Goal: Information Seeking & Learning: Learn about a topic

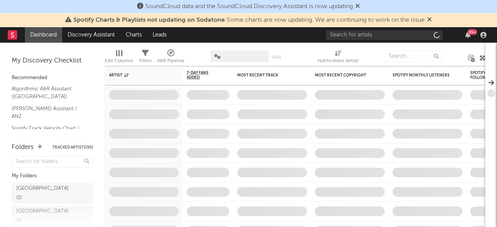
scroll to position [161, 0]
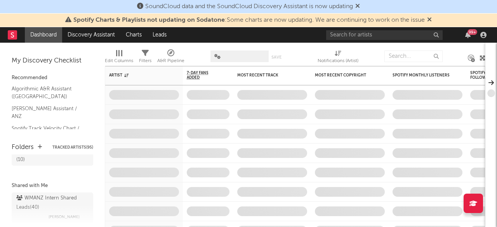
drag, startPoint x: 49, startPoint y: 177, endPoint x: 62, endPoint y: 171, distance: 14.3
click at [49, 194] on div "WMANZ Intern Shared Leads ( 40 )" at bounding box center [51, 203] width 70 height 19
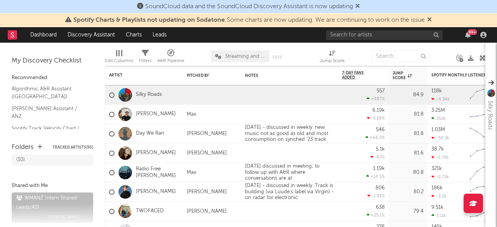
click at [432, 17] on icon at bounding box center [429, 19] width 5 height 6
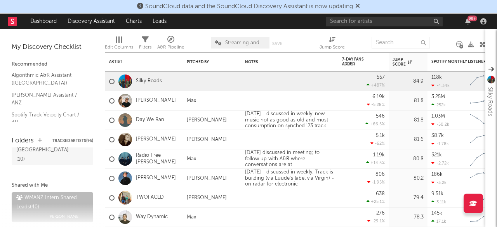
click at [360, 6] on icon at bounding box center [357, 6] width 5 height 6
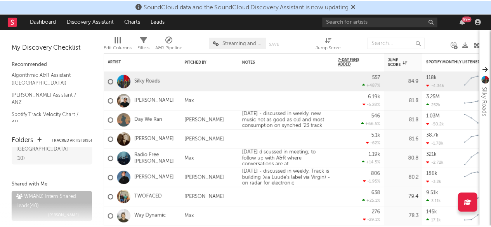
scroll to position [147, 0]
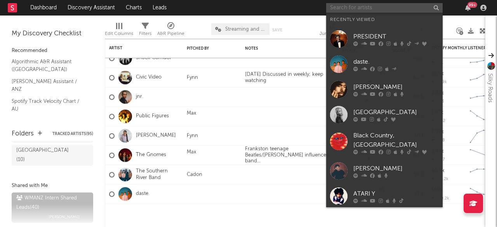
click at [383, 9] on input "text" at bounding box center [384, 8] width 116 height 10
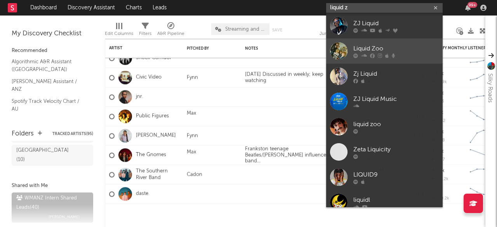
type input "liquid z"
click at [371, 44] on div "Liquid Zoo" at bounding box center [395, 48] width 85 height 9
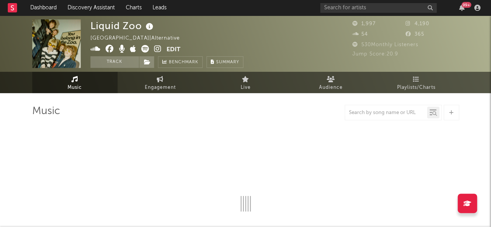
select select "1w"
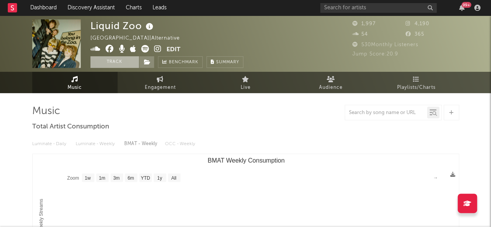
click at [122, 63] on button "Track" at bounding box center [114, 62] width 49 height 12
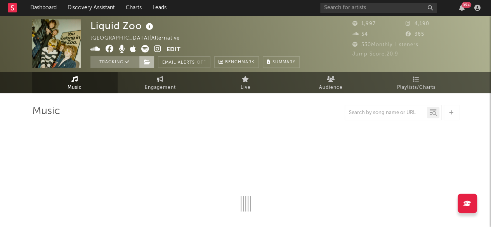
click at [149, 66] on span at bounding box center [147, 62] width 16 height 12
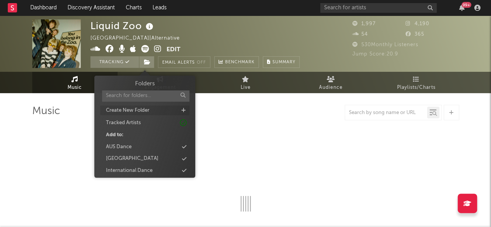
select select "1w"
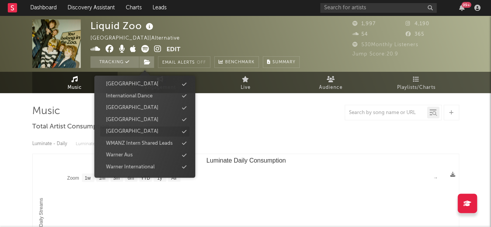
click at [134, 134] on div "[GEOGRAPHIC_DATA]" at bounding box center [144, 132] width 89 height 10
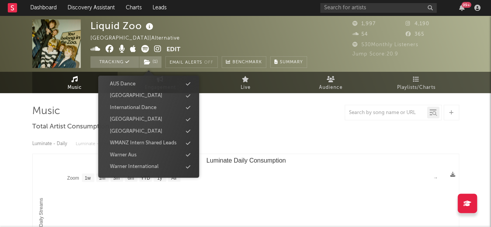
click at [214, 152] on div "Luminate - Daily Luminate - Weekly BMAT - Weekly OCC - Weekly Zoom 1w 1m 3m 6m …" at bounding box center [245, 222] width 427 height 178
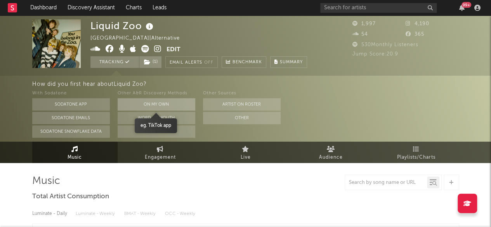
click at [153, 102] on button "On My Own" at bounding box center [157, 104] width 78 height 12
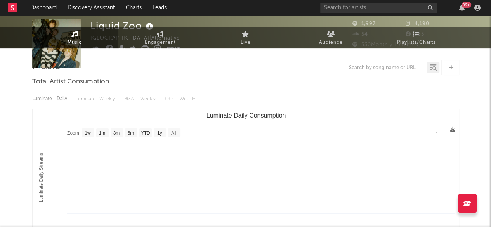
scroll to position [0, 0]
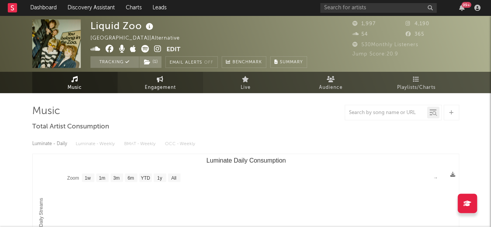
click at [142, 84] on link "Engagement" at bounding box center [160, 82] width 85 height 21
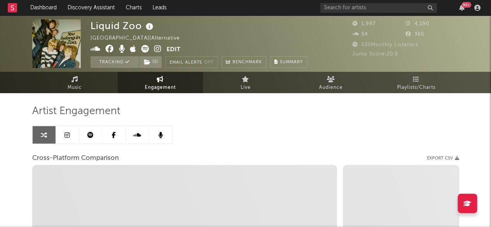
select select "1w"
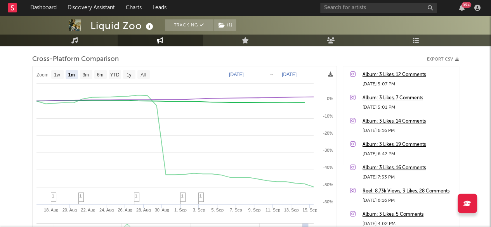
scroll to position [101, 0]
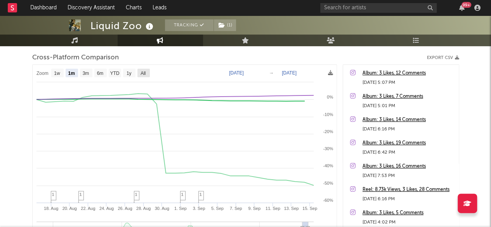
click at [144, 73] on text "All" at bounding box center [142, 73] width 5 height 5
select select "All"
type input "[DATE]"
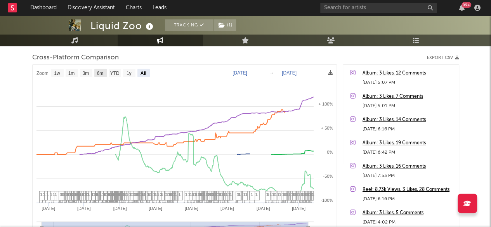
click at [103, 73] on text "6m" at bounding box center [100, 73] width 7 height 5
select select "6m"
type input "[DATE]"
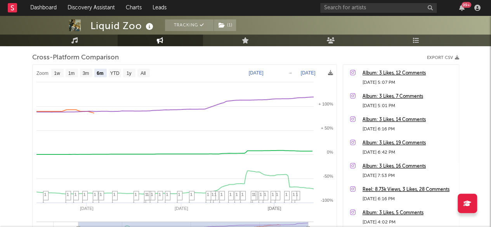
select select "6m"
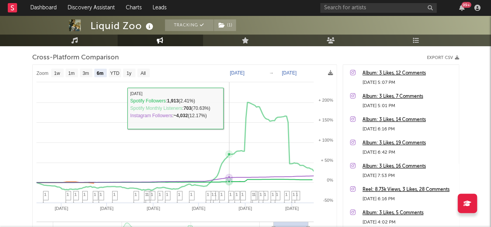
scroll to position [196, 0]
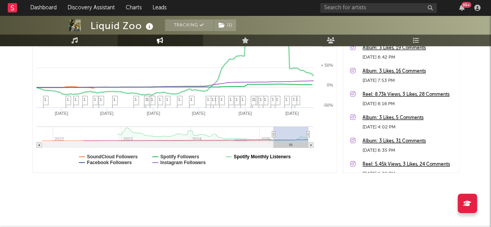
click at [236, 156] on text "Spotify Monthly Listeners" at bounding box center [261, 156] width 57 height 5
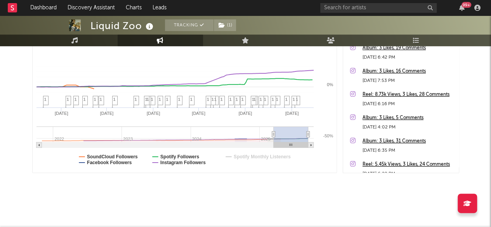
select select "6m"
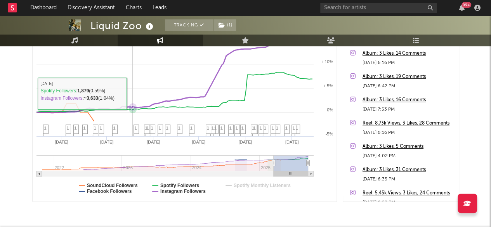
scroll to position [167, 0]
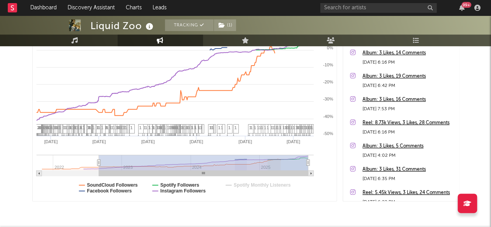
drag, startPoint x: 263, startPoint y: 163, endPoint x: 87, endPoint y: 172, distance: 176.0
click at [87, 172] on icon "Created with Highcharts 10.3.3 Jan '[DATE] Jan '[DATE] [DATE] '[DATE] 2022 2023…" at bounding box center [185, 99] width 304 height 203
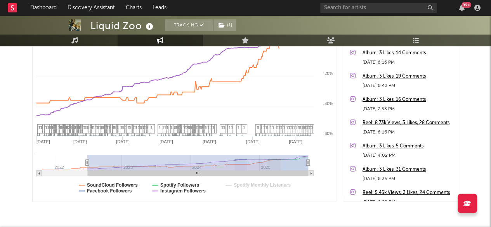
type input "[DATE]"
select select "1w"
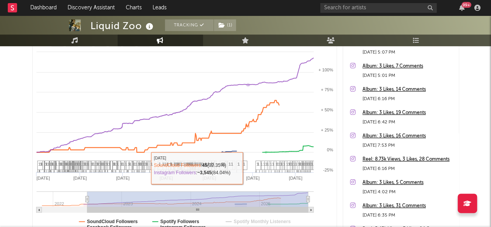
scroll to position [153, 0]
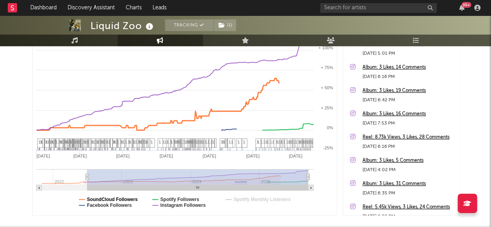
click at [126, 197] on text "SoundCloud Followers" at bounding box center [112, 199] width 51 height 5
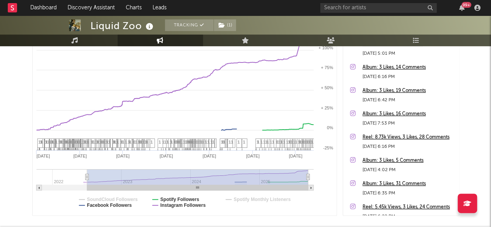
select select "1w"
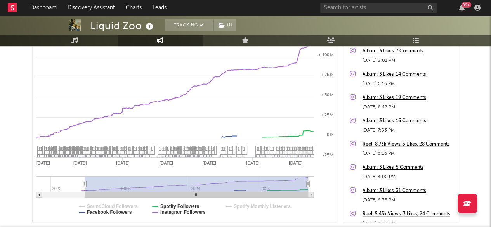
scroll to position [107, 0]
